Goal: Task Accomplishment & Management: Manage account settings

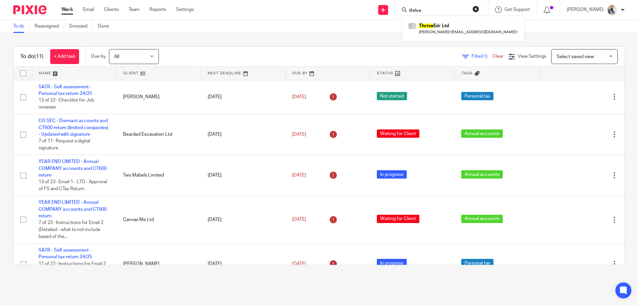
scroll to position [292, 0]
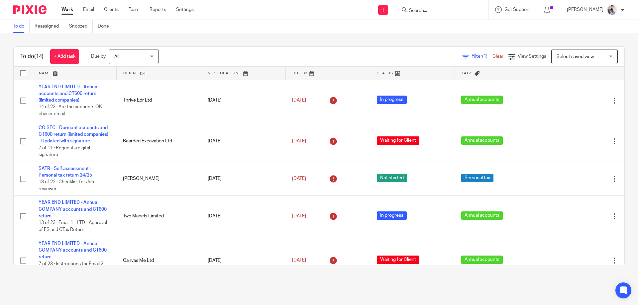
scroll to position [408, 0]
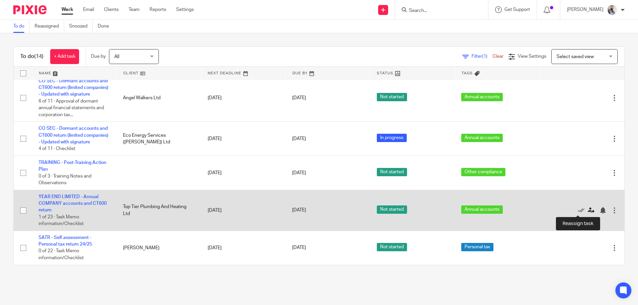
click at [587, 211] on icon at bounding box center [590, 210] width 7 height 7
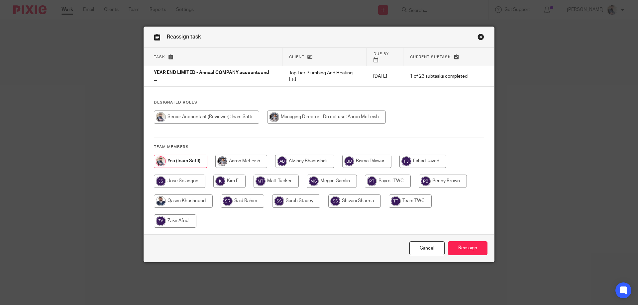
click at [169, 215] on input "radio" at bounding box center [175, 221] width 43 height 13
radio input "true"
click at [440, 242] on link "Cancel" at bounding box center [426, 248] width 35 height 14
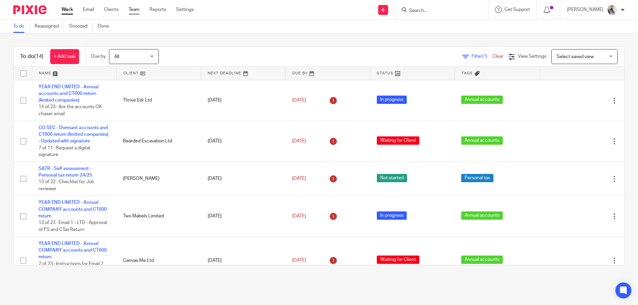
click at [137, 8] on link "Team" at bounding box center [134, 9] width 11 height 7
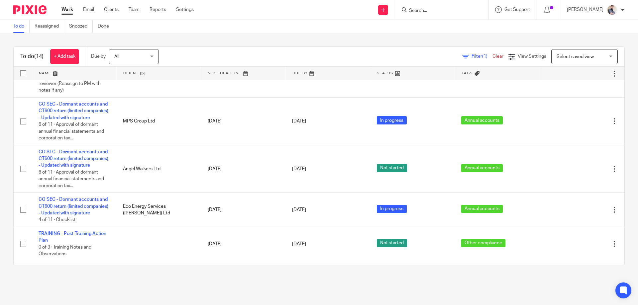
scroll to position [408, 0]
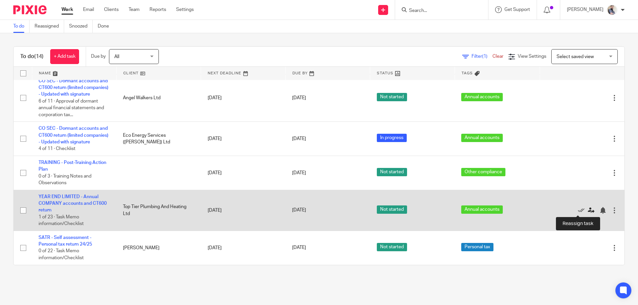
click at [587, 211] on icon at bounding box center [590, 210] width 7 height 7
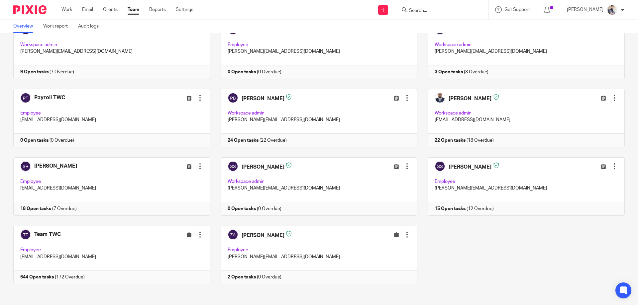
scroll to position [190, 0]
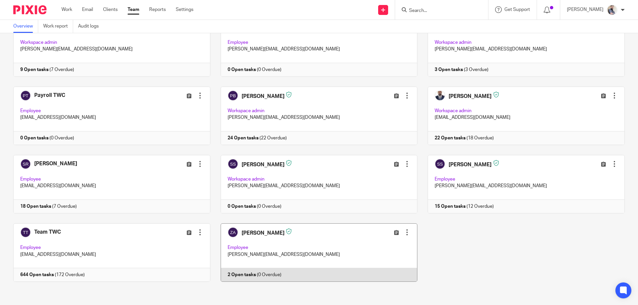
click at [241, 247] on link at bounding box center [313, 252] width 207 height 58
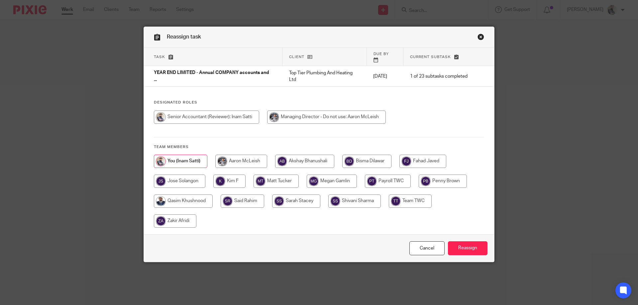
click at [183, 215] on input "radio" at bounding box center [175, 221] width 43 height 13
radio input "true"
click at [464, 241] on input "Reassign" at bounding box center [468, 248] width 40 height 14
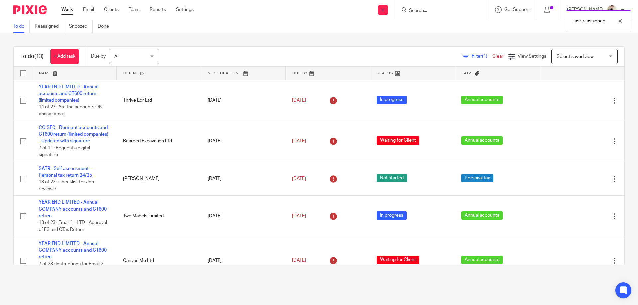
scroll to position [367, 0]
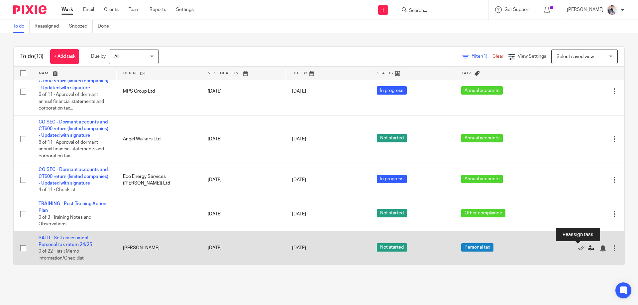
click at [587, 250] on icon at bounding box center [590, 248] width 7 height 7
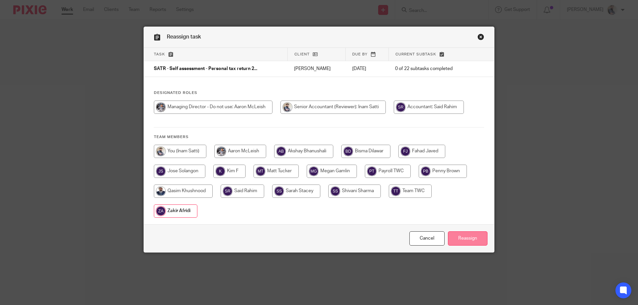
click at [459, 239] on input "Reassign" at bounding box center [468, 238] width 40 height 14
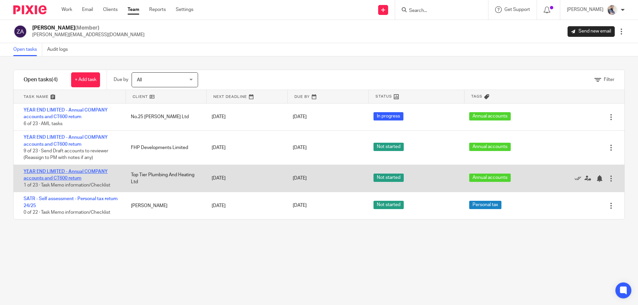
click at [64, 180] on link "YEAR END LIMITED - Annual COMPANY accounts and CT600 return" at bounding box center [66, 174] width 84 height 11
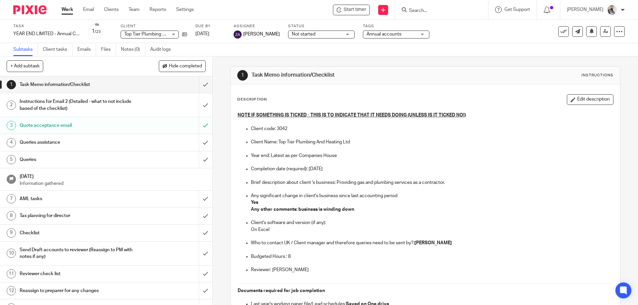
drag, startPoint x: 591, startPoint y: 103, endPoint x: 514, endPoint y: 122, distance: 79.4
click at [591, 103] on button "Edit description" at bounding box center [590, 99] width 46 height 11
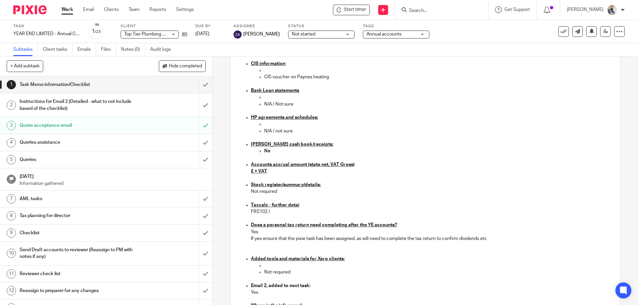
scroll to position [620, 0]
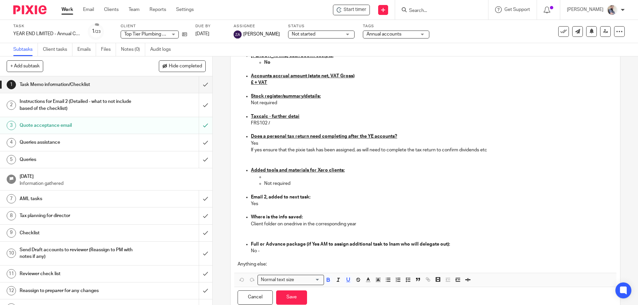
click at [254, 80] on p "£ + VAT" at bounding box center [432, 82] width 362 height 7
click at [369, 100] on p "Not required" at bounding box center [432, 103] width 362 height 7
click at [298, 302] on button "Save" at bounding box center [291, 298] width 31 height 14
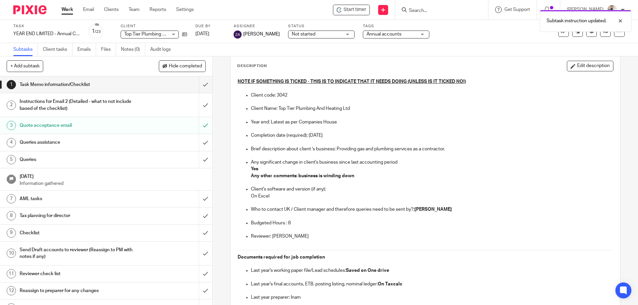
scroll to position [0, 0]
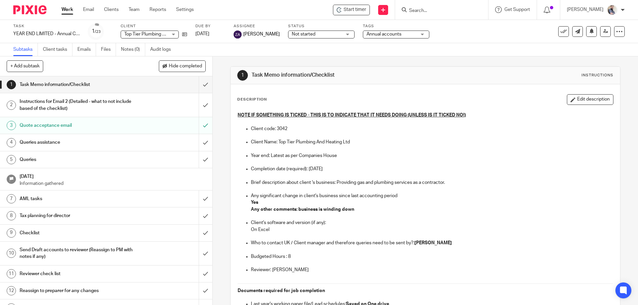
drag, startPoint x: 562, startPoint y: 247, endPoint x: 549, endPoint y: 242, distance: 13.6
click at [562, 247] on p "To enrich screen reader interactions, please activate Accessibility in Grammarl…" at bounding box center [432, 249] width 362 height 7
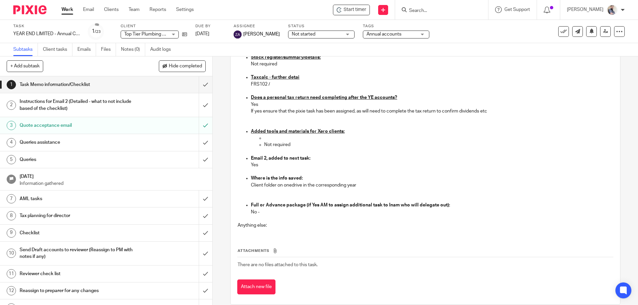
scroll to position [674, 0]
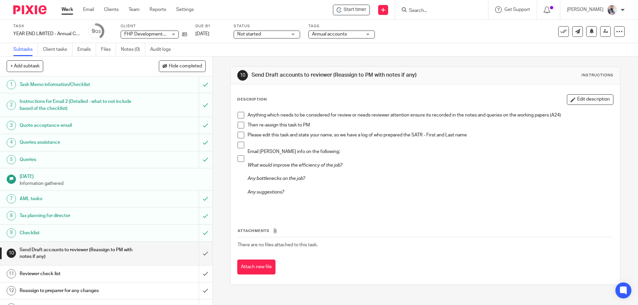
scroll to position [133, 0]
